Goal: Task Accomplishment & Management: Manage account settings

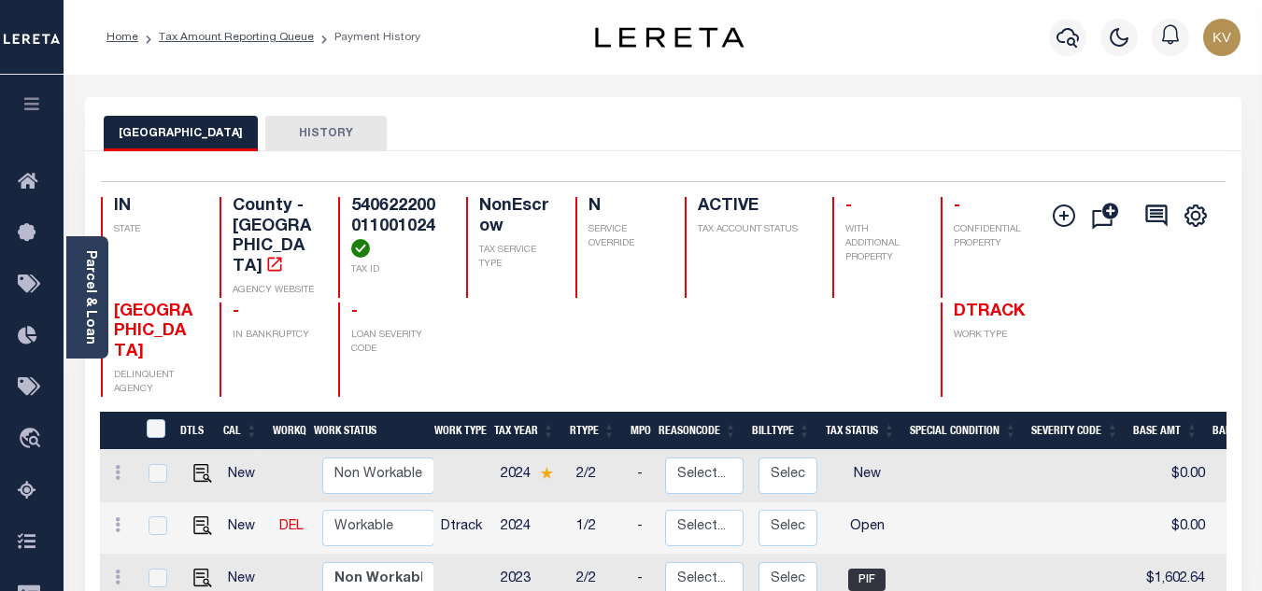
scroll to position [187, 0]
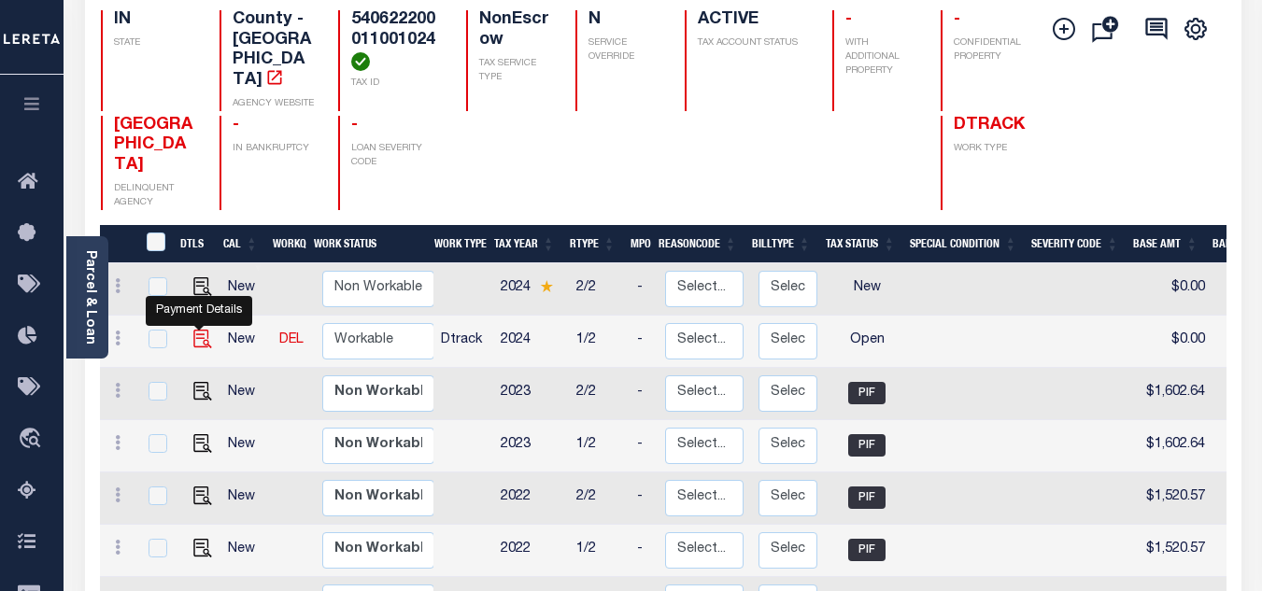
click at [203, 330] on img "" at bounding box center [202, 339] width 19 height 19
checkbox input "true"
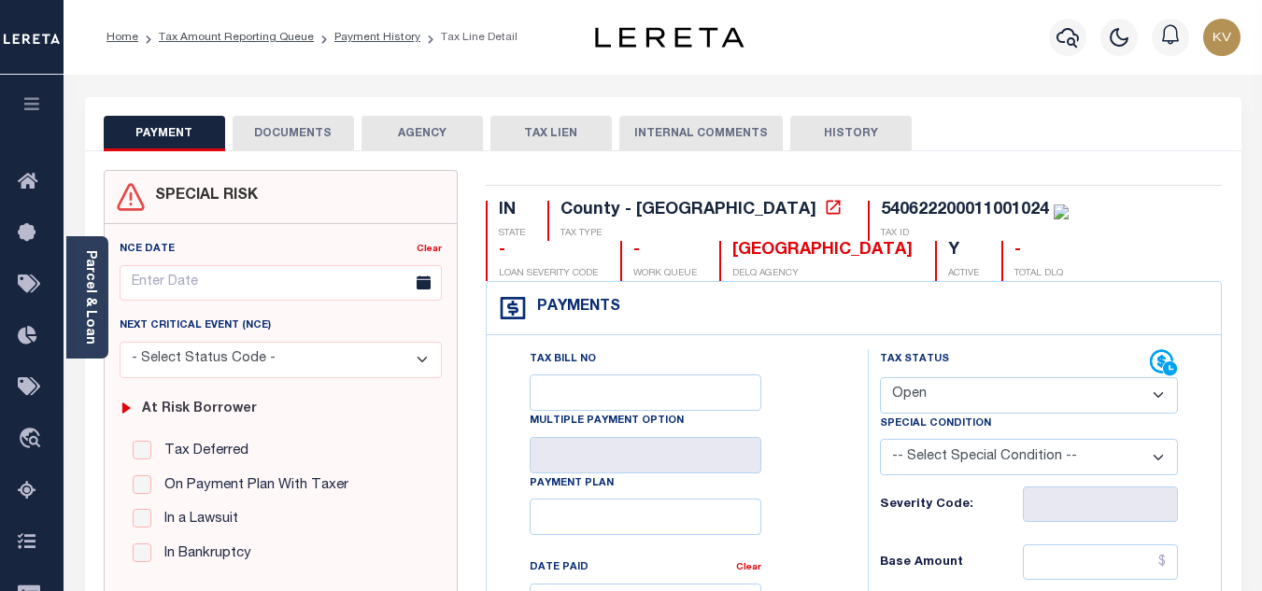
scroll to position [187, 0]
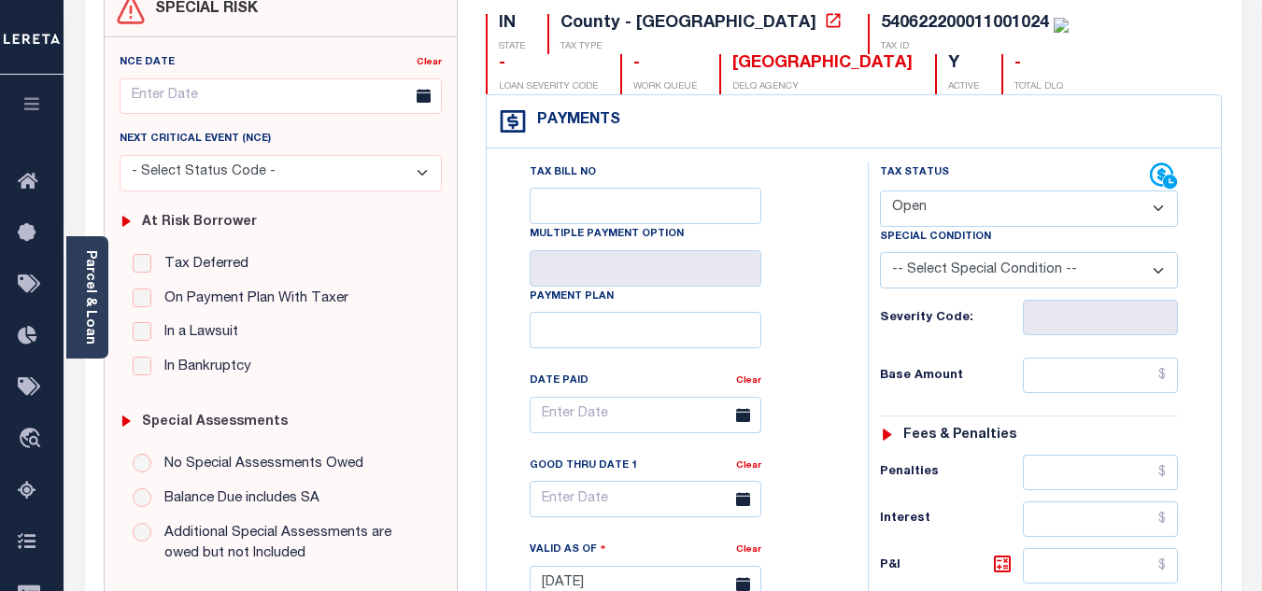
click at [927, 216] on select "- Select Status Code - Open Due/Unpaid Paid Incomplete No Tax Due Internal Refu…" at bounding box center [1029, 209] width 298 height 36
select select "PYD"
click at [880, 191] on select "- Select Status Code - Open Due/Unpaid Paid Incomplete No Tax Due Internal Refu…" at bounding box center [1029, 209] width 298 height 36
type input "[DATE]"
click at [807, 301] on div "Tax Bill No Multiple Payment Option Payment Plan Clear" at bounding box center [672, 424] width 334 height 524
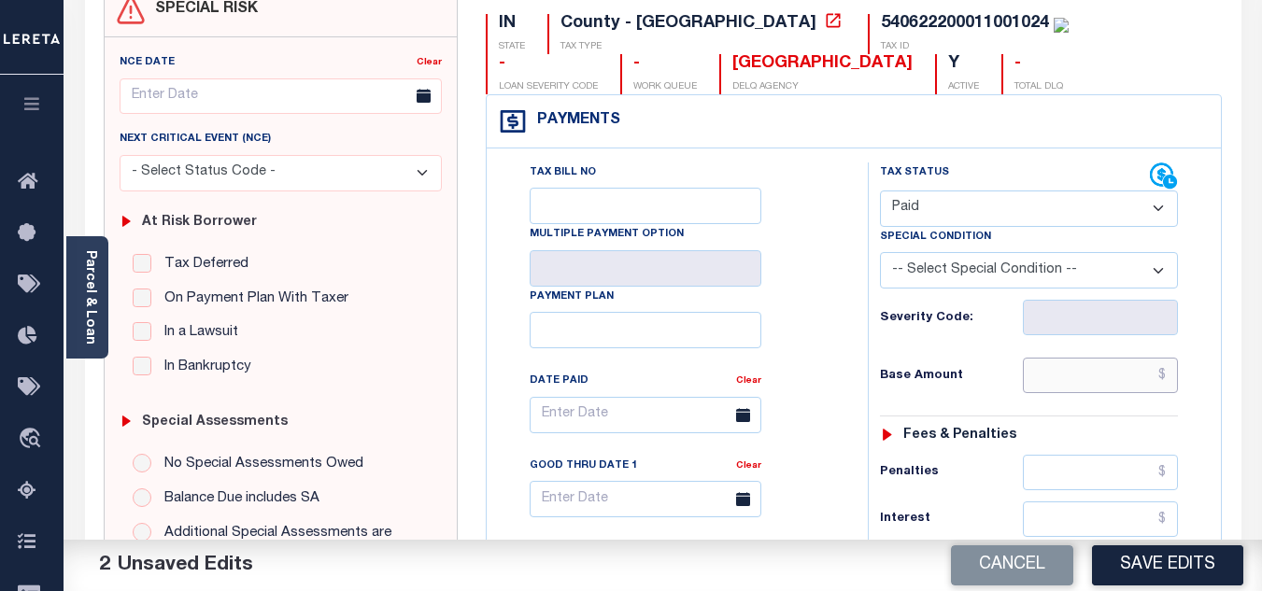
click at [1044, 381] on input "text" at bounding box center [1100, 375] width 155 height 35
click at [954, 360] on div "Base Amount" at bounding box center [1029, 375] width 298 height 35
click at [1070, 393] on input "text" at bounding box center [1100, 375] width 155 height 35
type input "$1,149.28"
click at [1014, 370] on h6 "Base Amount" at bounding box center [951, 376] width 143 height 15
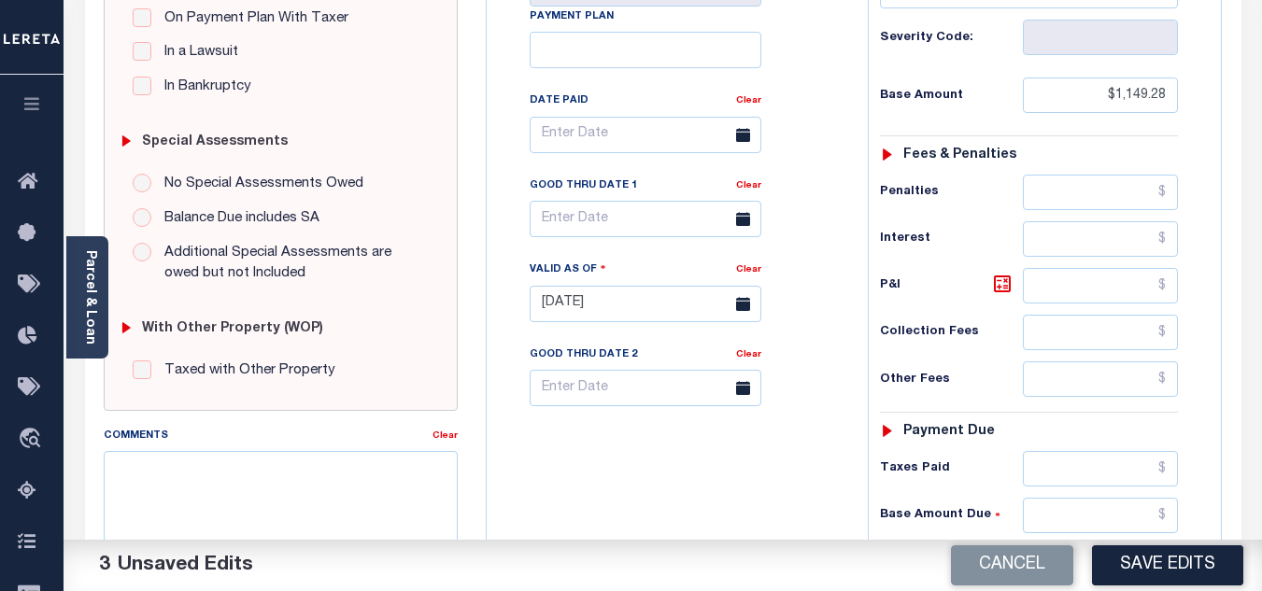
scroll to position [560, 0]
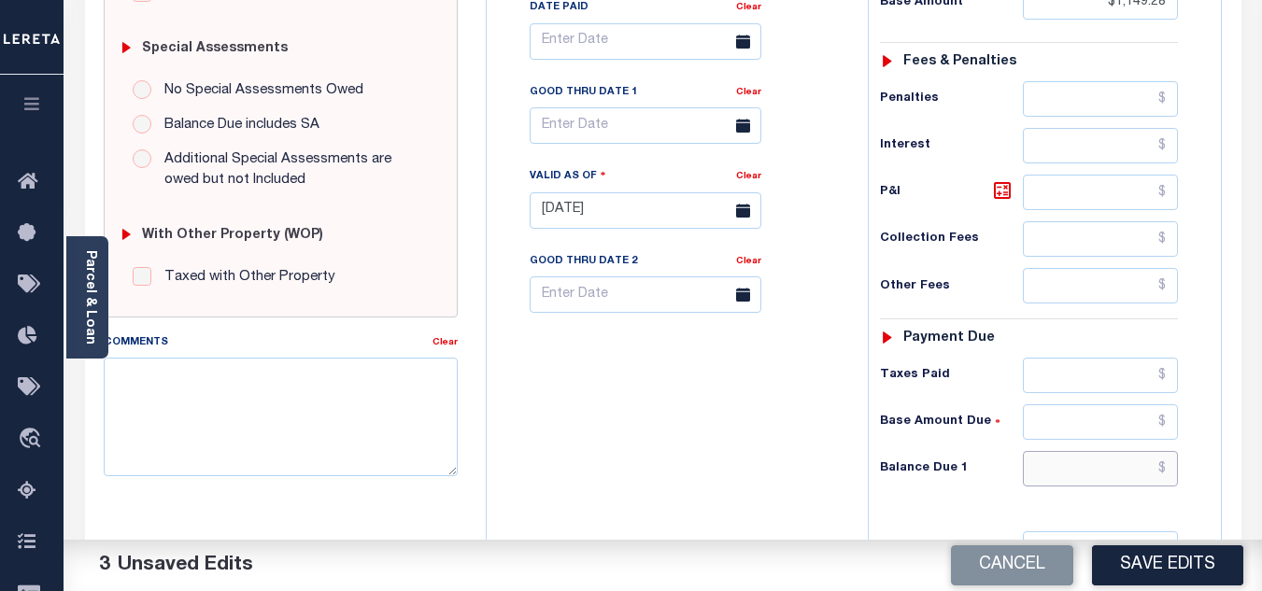
click at [1067, 480] on input "text" at bounding box center [1100, 468] width 155 height 35
type input "$0.00"
click at [741, 431] on div "Tax Bill No Multiple Payment Option Payment Plan Clear" at bounding box center [672, 201] width 362 height 825
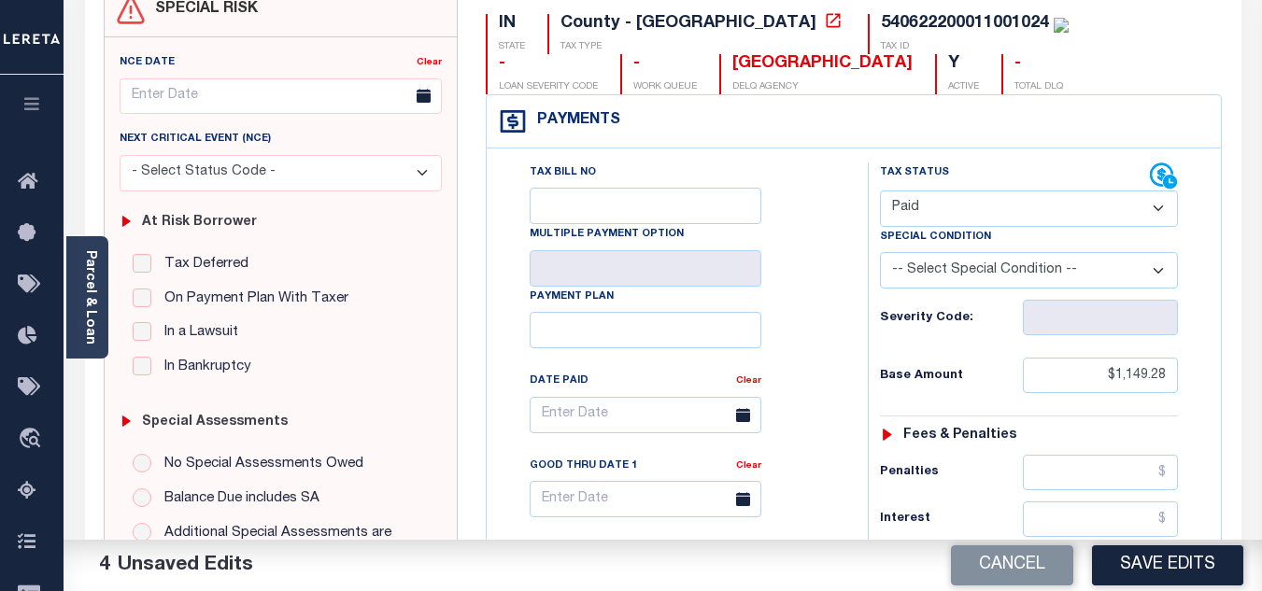
scroll to position [0, 0]
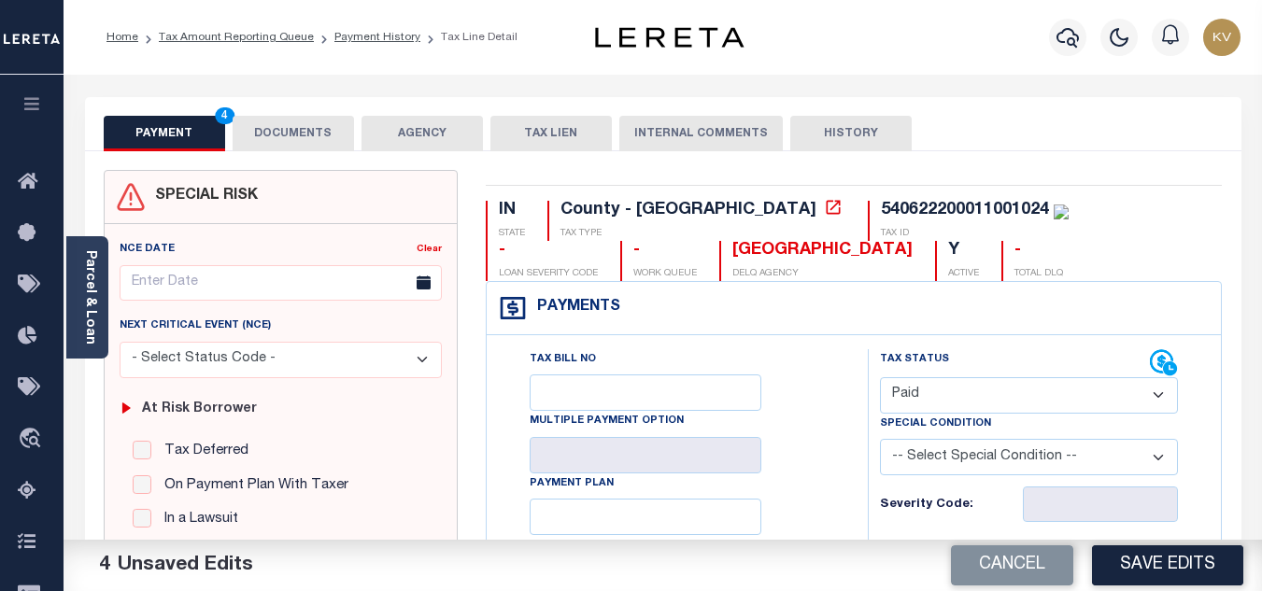
click at [282, 129] on button "DOCUMENTS" at bounding box center [293, 133] width 121 height 35
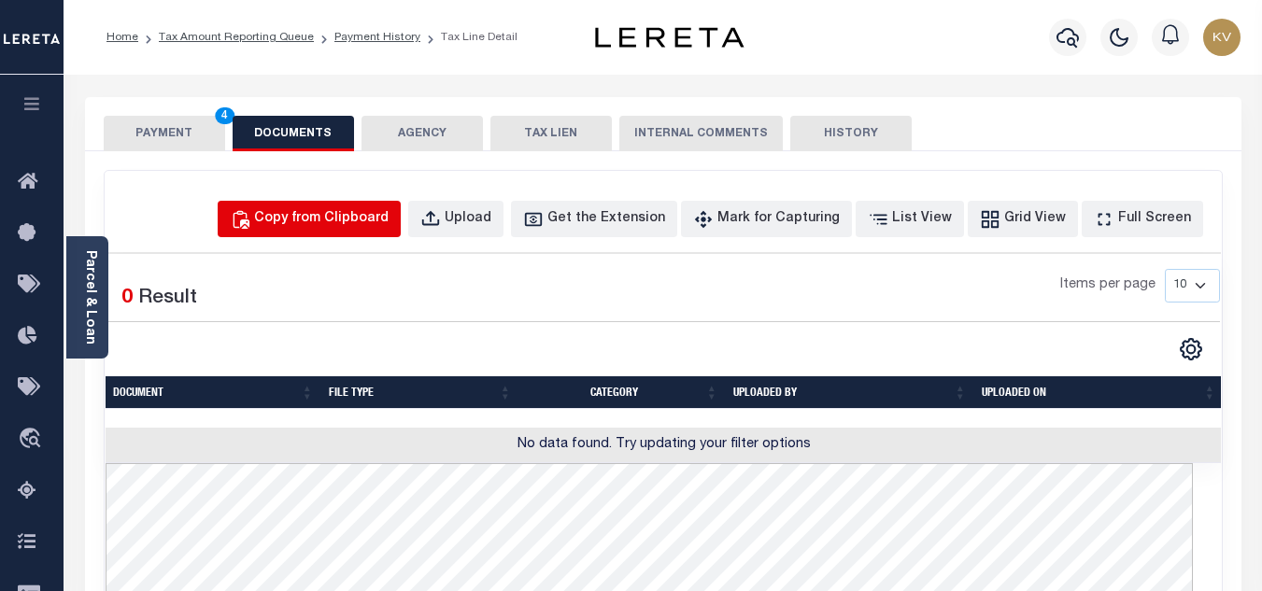
click at [331, 220] on div "Copy from Clipboard" at bounding box center [321, 219] width 134 height 21
select select "POP"
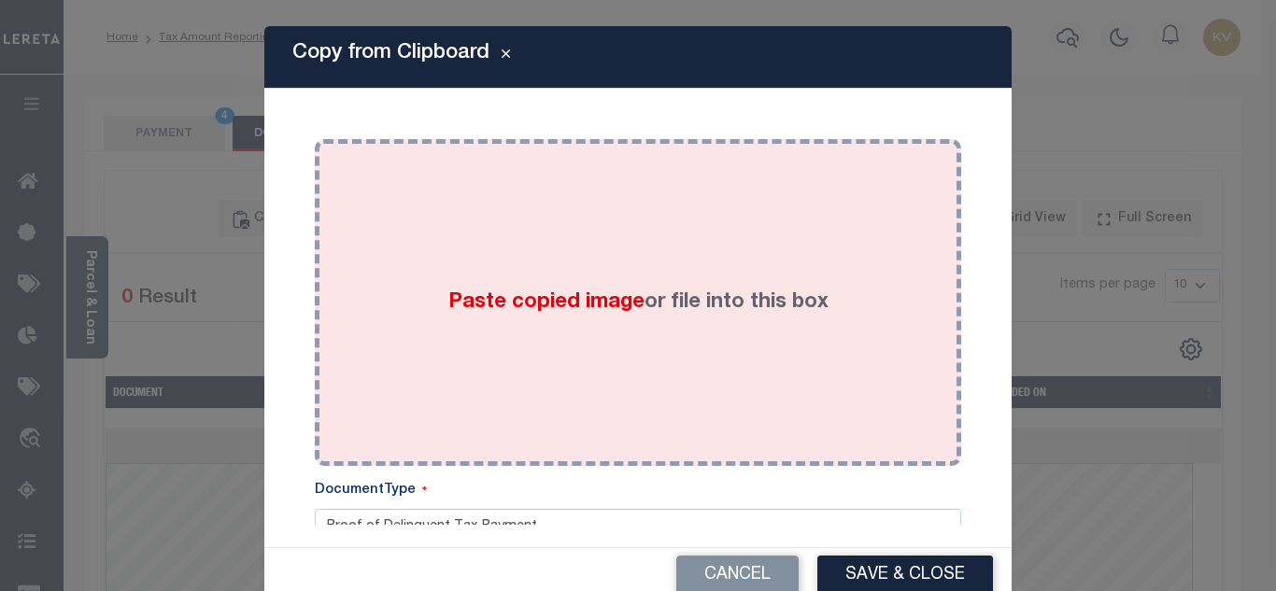
click at [522, 277] on div "Paste copied image or file into this box" at bounding box center [638, 302] width 618 height 299
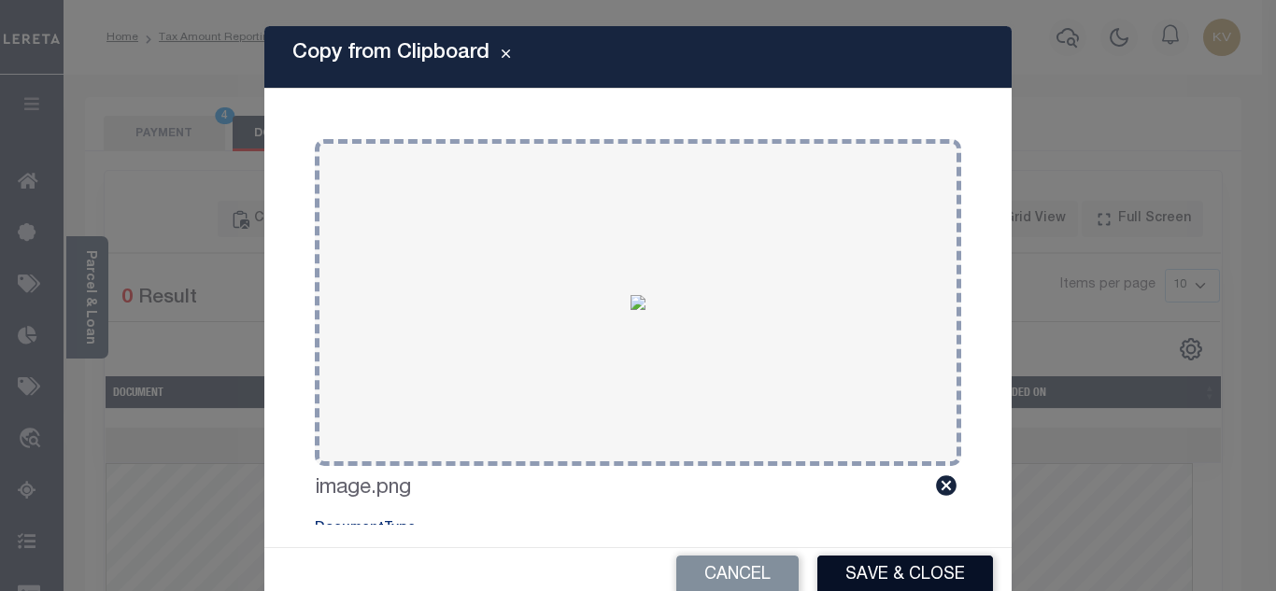
click at [888, 569] on button "Save & Close" at bounding box center [905, 576] width 176 height 40
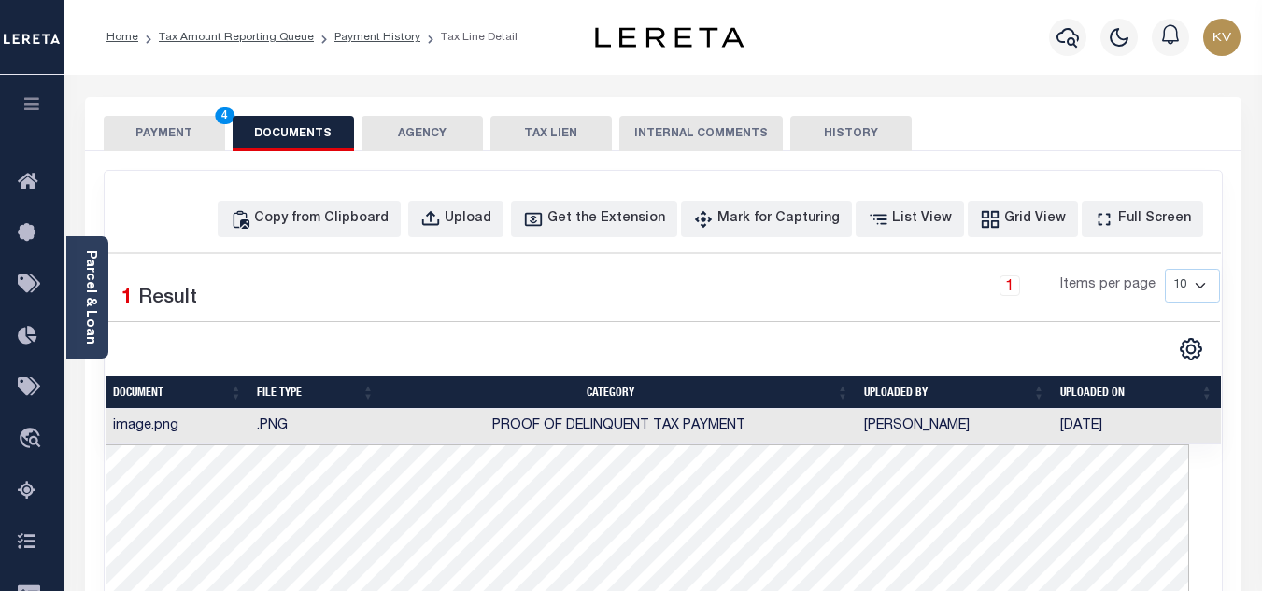
click at [185, 144] on button "PAYMENT 4" at bounding box center [164, 133] width 121 height 35
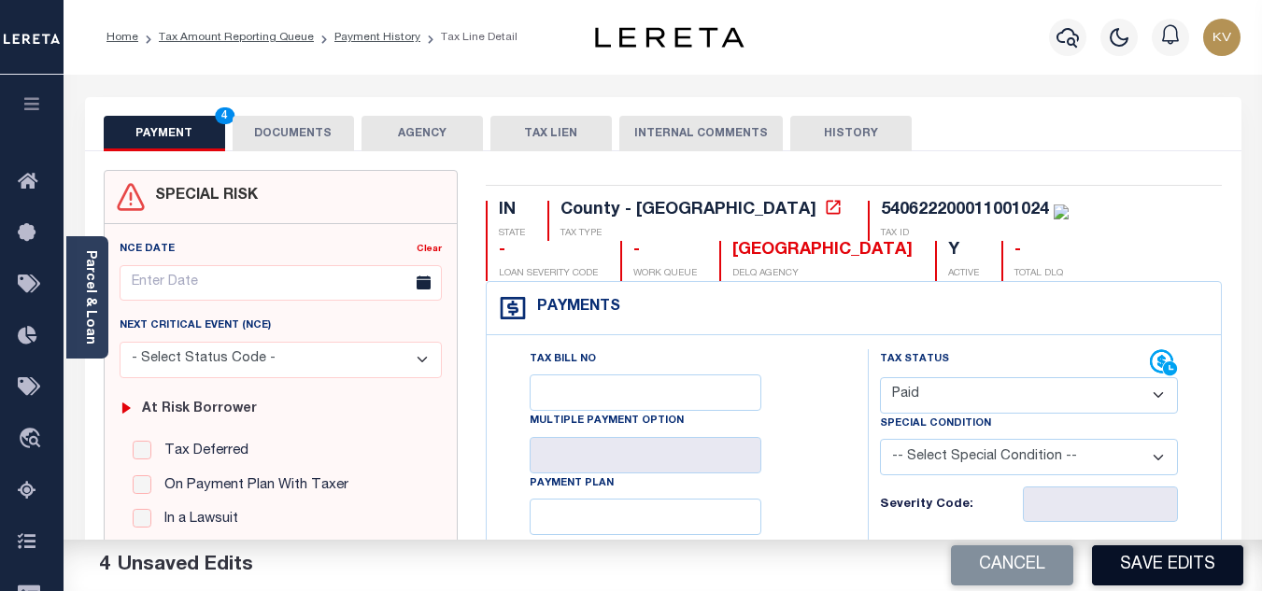
click at [1140, 569] on button "Save Edits" at bounding box center [1167, 565] width 151 height 40
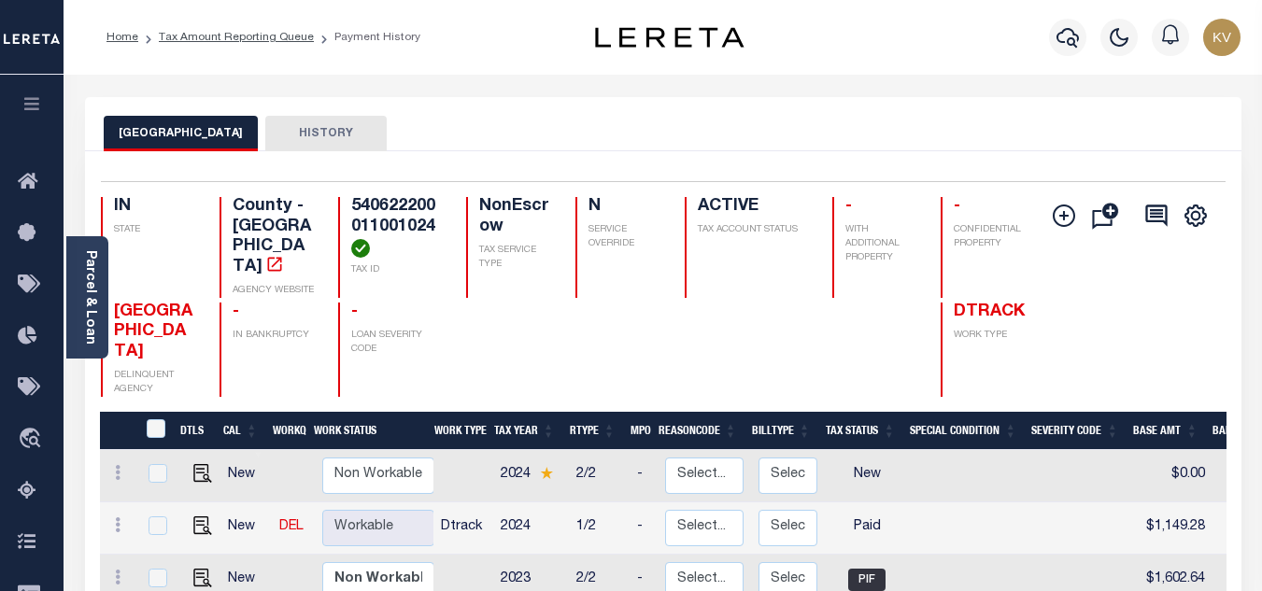
scroll to position [187, 0]
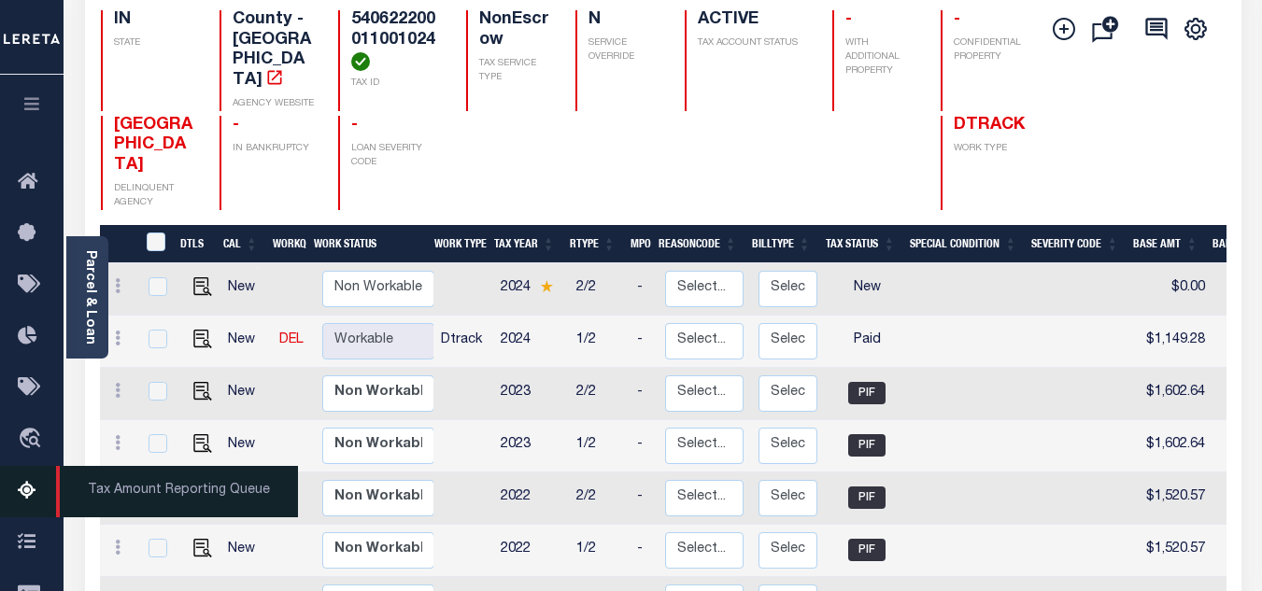
click at [32, 493] on icon at bounding box center [33, 491] width 30 height 23
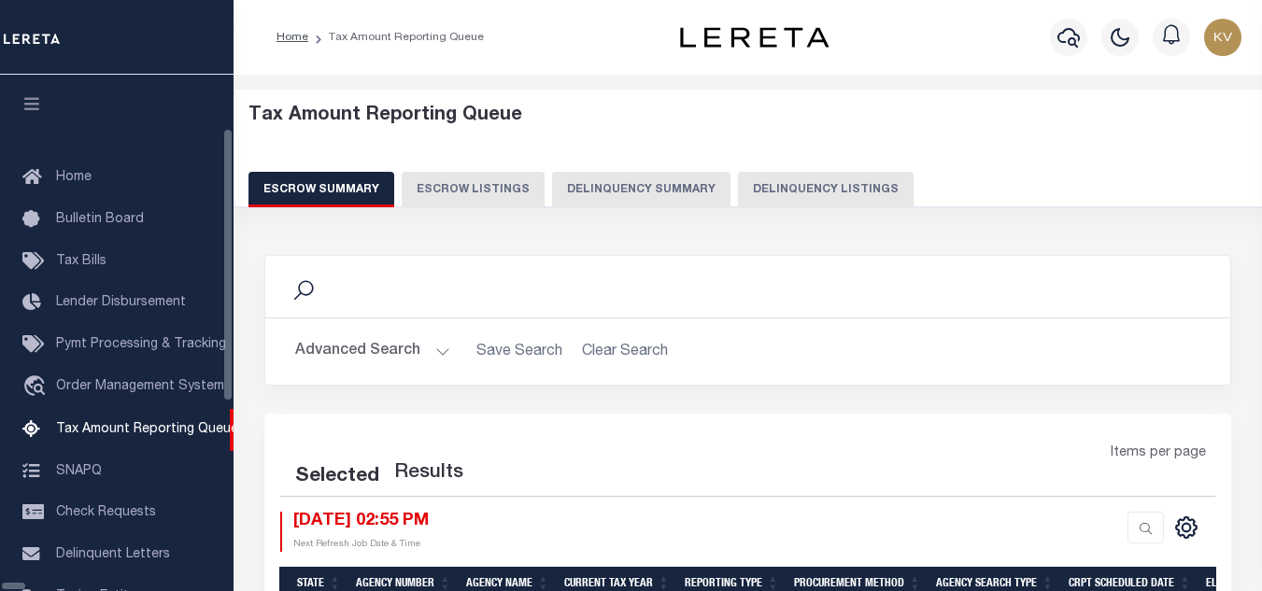
click at [743, 179] on button "Delinquency Listings" at bounding box center [826, 189] width 176 height 35
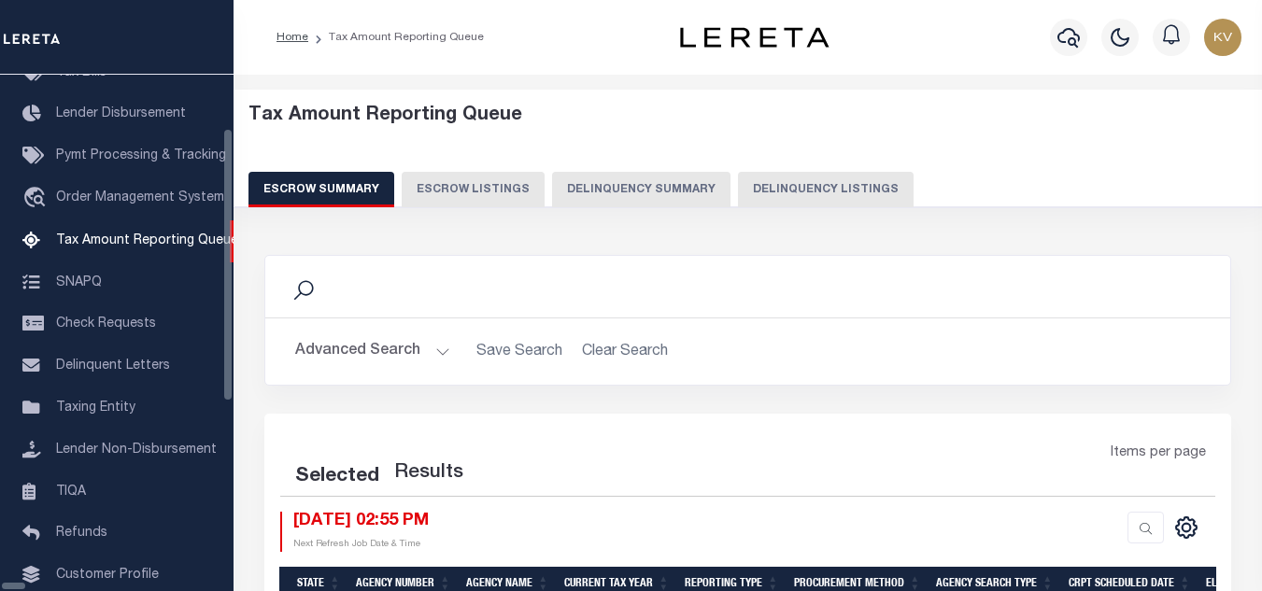
select select "100"
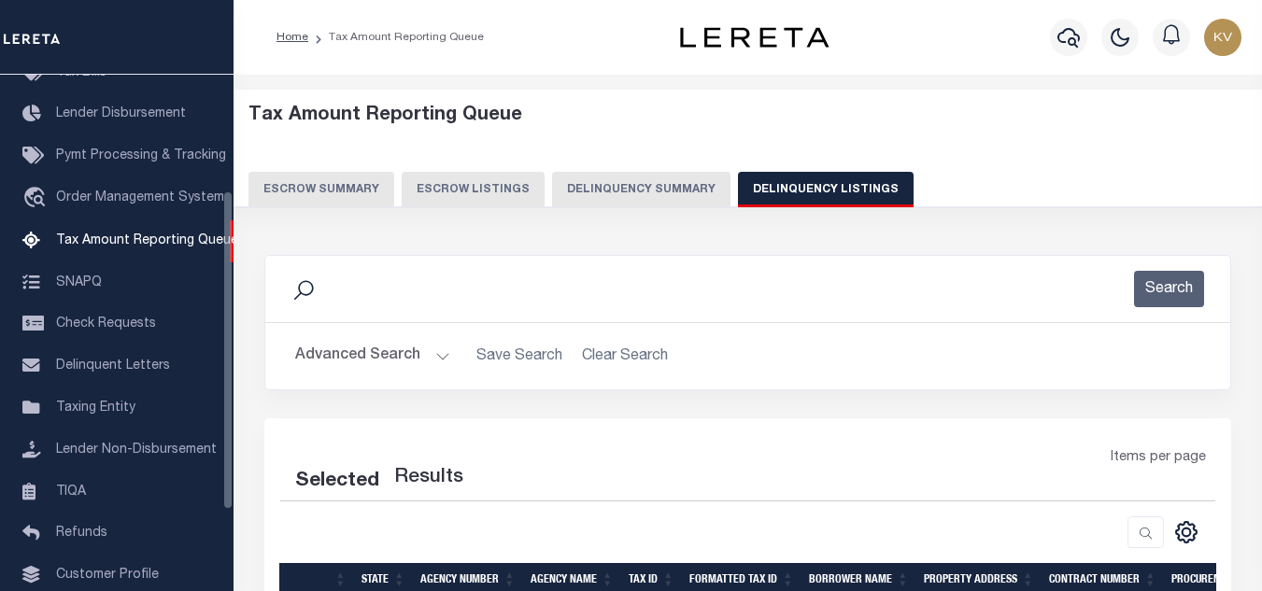
select select "100"
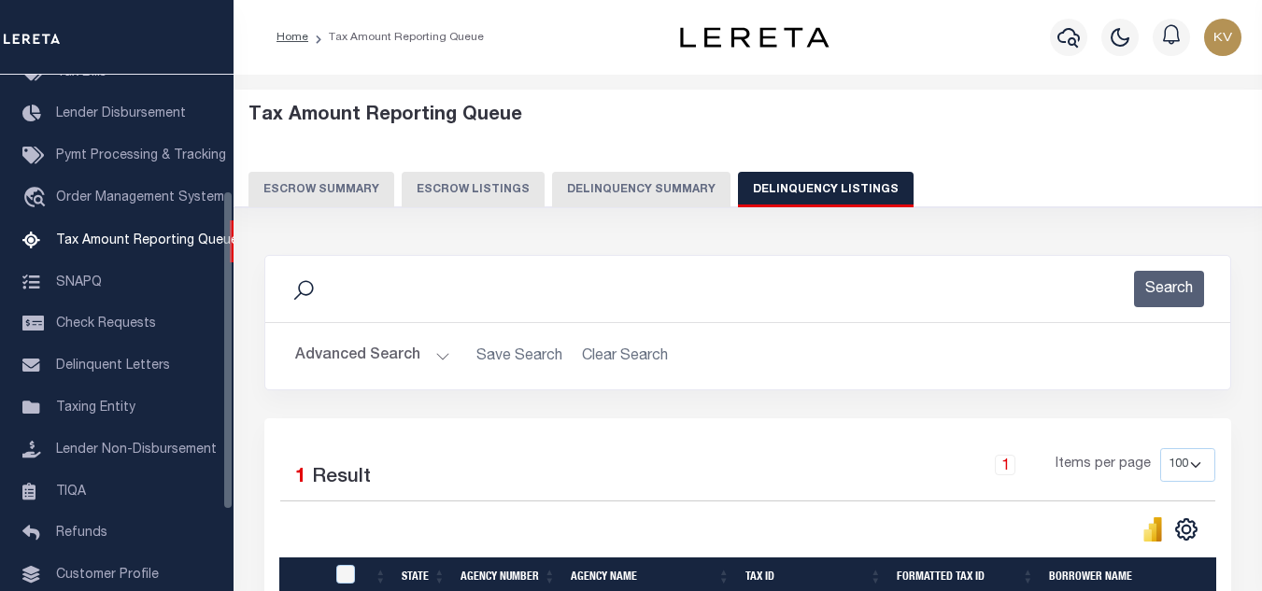
scroll to position [187, 0]
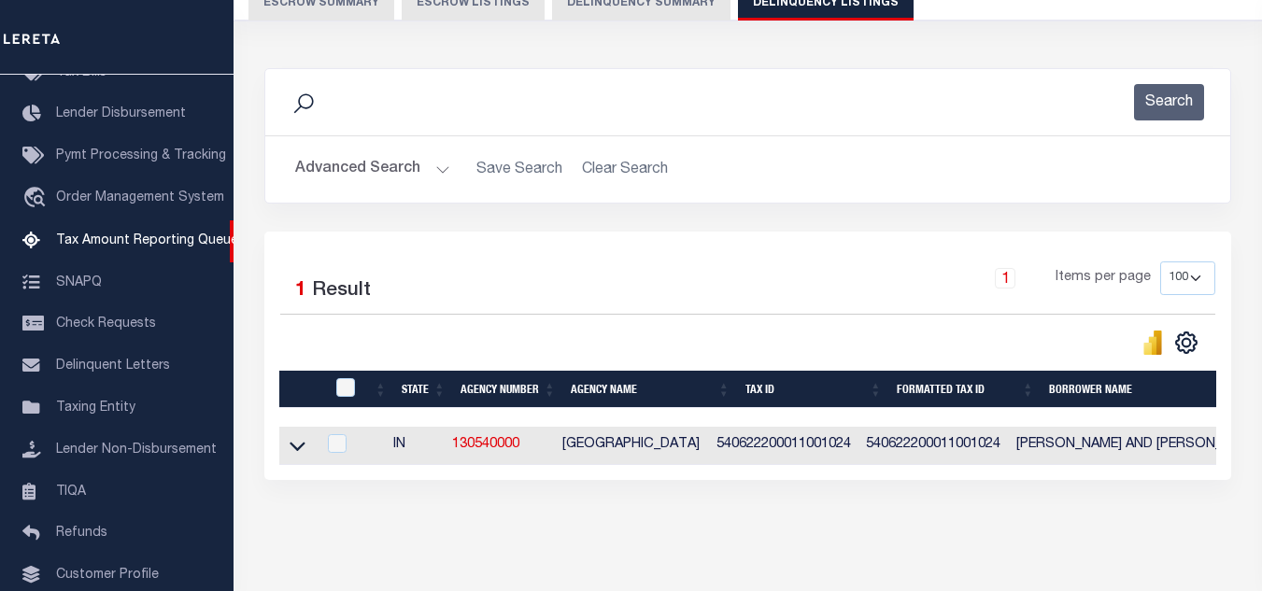
click at [358, 393] on div at bounding box center [347, 388] width 31 height 21
click at [351, 389] on input "checkbox" at bounding box center [345, 387] width 19 height 19
checkbox input "true"
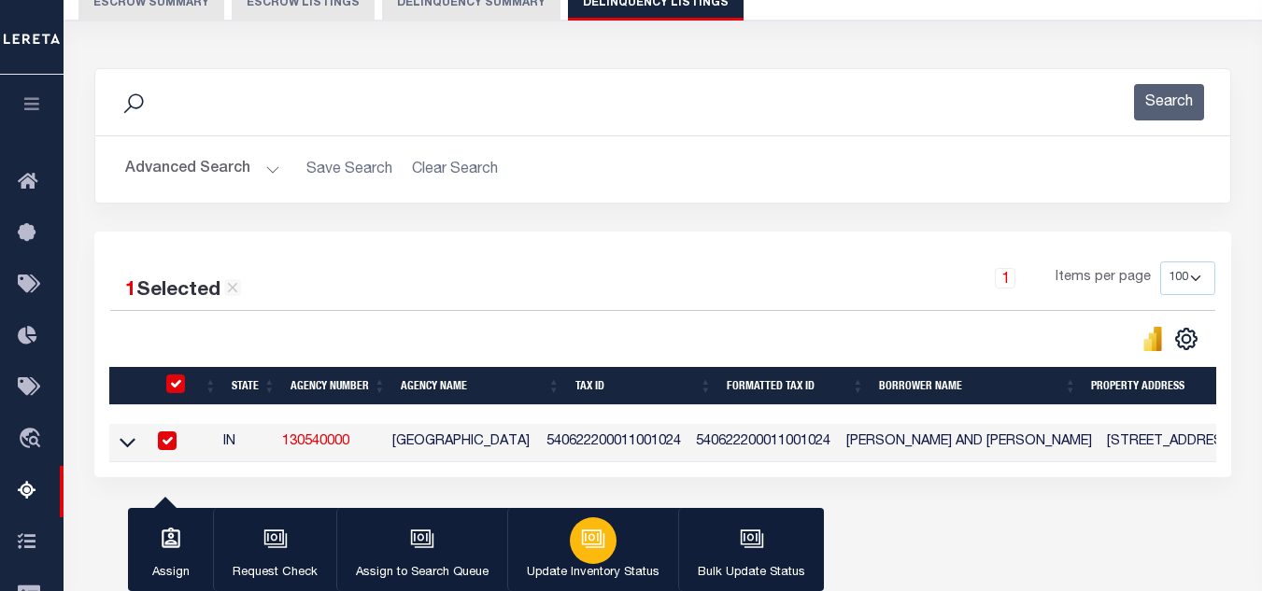
click at [591, 547] on icon "button" at bounding box center [593, 539] width 24 height 24
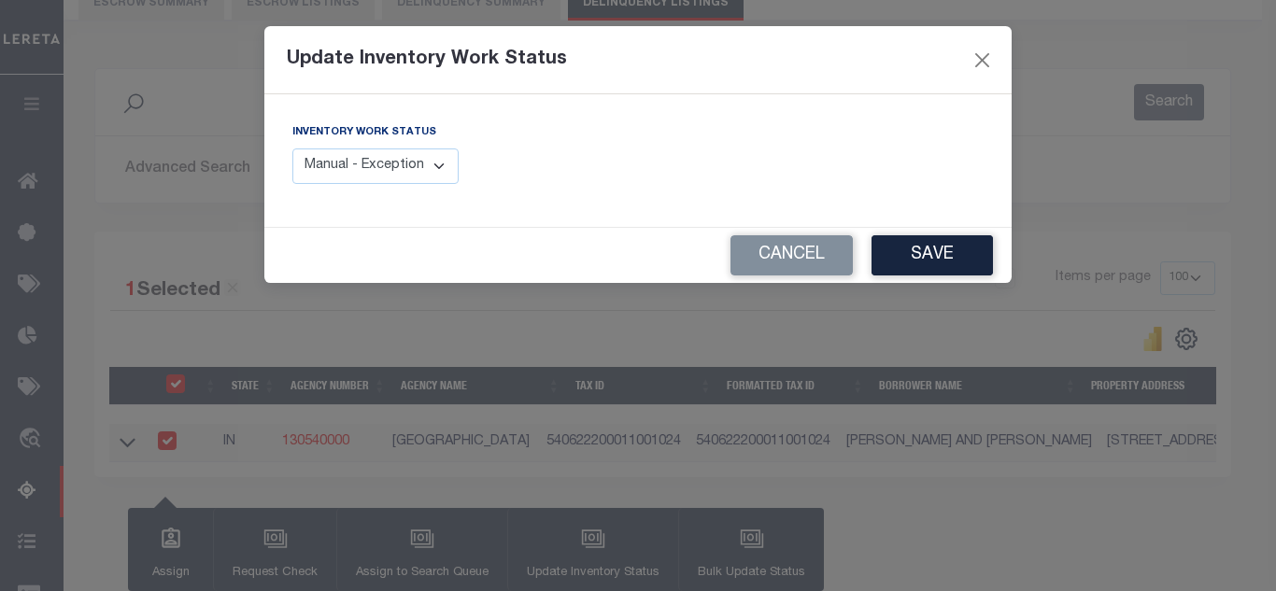
click at [388, 175] on select "Manual - Exception Pended - Awaiting Search Late Add Exception Completed" at bounding box center [375, 166] width 166 height 36
select select "4"
click at [292, 148] on select "Manual - Exception Pended - Awaiting Search Late Add Exception Completed" at bounding box center [375, 166] width 166 height 36
click at [947, 247] on button "Save" at bounding box center [931, 255] width 121 height 40
